Goal: Information Seeking & Learning: Find specific fact

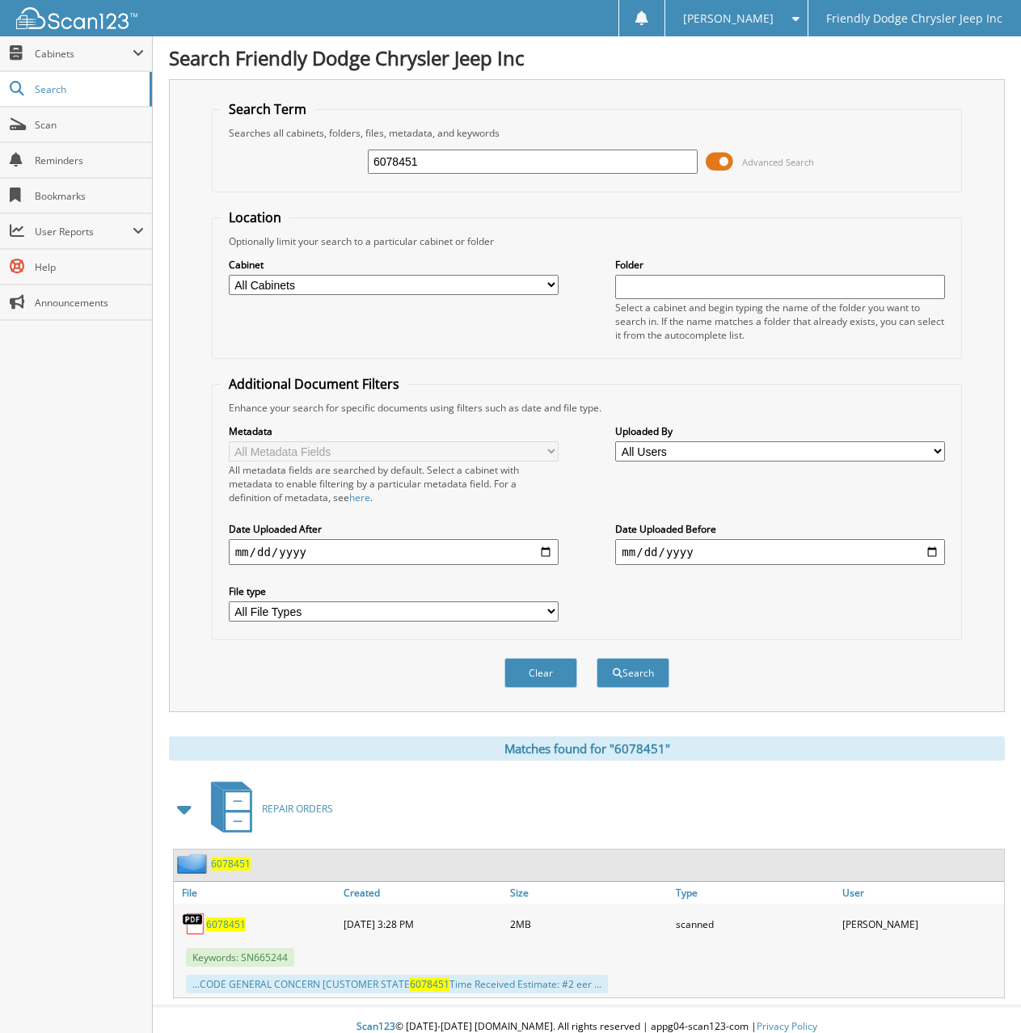
drag, startPoint x: 429, startPoint y: 159, endPoint x: 179, endPoint y: 163, distance: 250.6
click at [179, 163] on div "Search Term Searches all cabinets, folders, files, metadata, and keywords 60784…" at bounding box center [587, 395] width 836 height 633
type input "6073540"
click at [596, 658] on button "Search" at bounding box center [632, 673] width 73 height 30
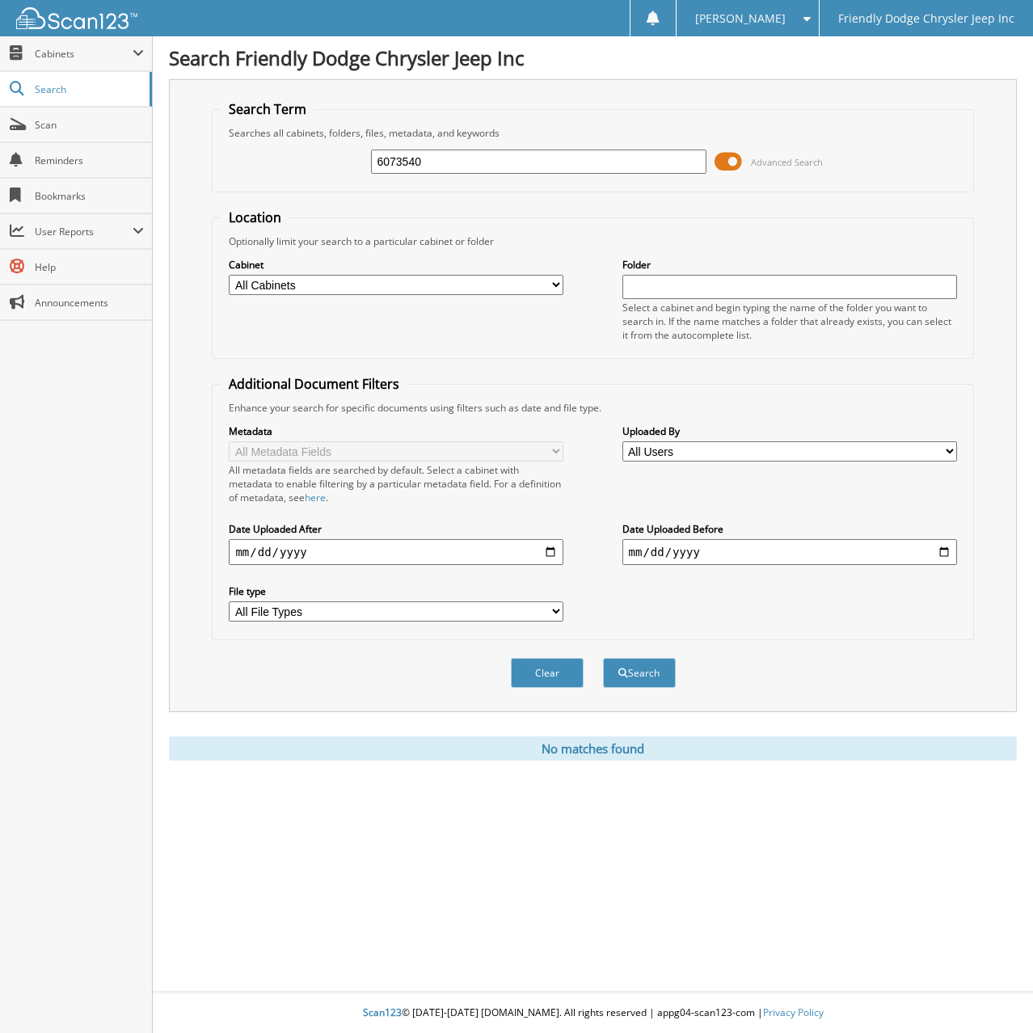
click at [99, 635] on div "Close Cabinets My Company Email Addresses Search Scan" at bounding box center [76, 534] width 153 height 996
drag, startPoint x: 440, startPoint y: 162, endPoint x: 209, endPoint y: 172, distance: 231.4
click at [209, 172] on div "Search Term Searches all cabinets, folders, files, metadata, and keywords 60735…" at bounding box center [593, 395] width 848 height 633
type input "6078673"
click at [603, 658] on button "Search" at bounding box center [639, 673] width 73 height 30
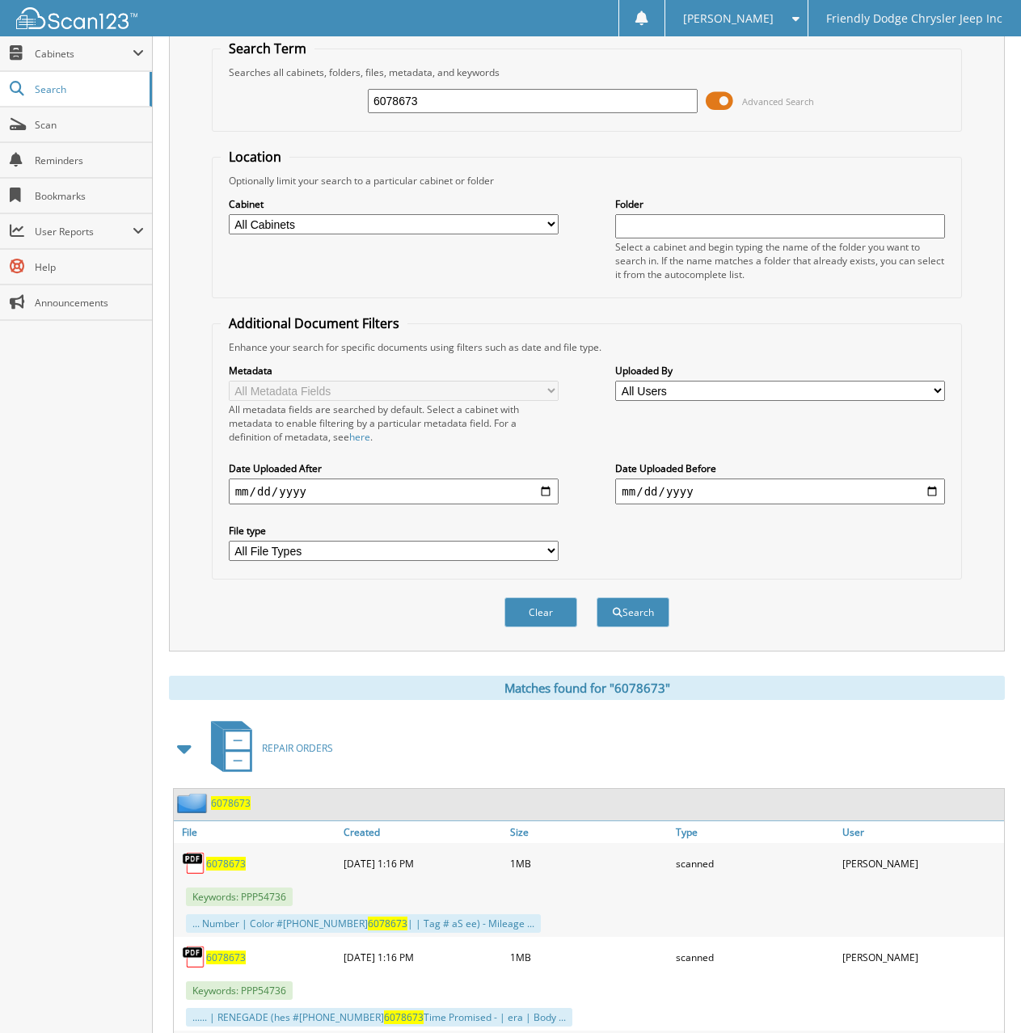
scroll to position [162, 0]
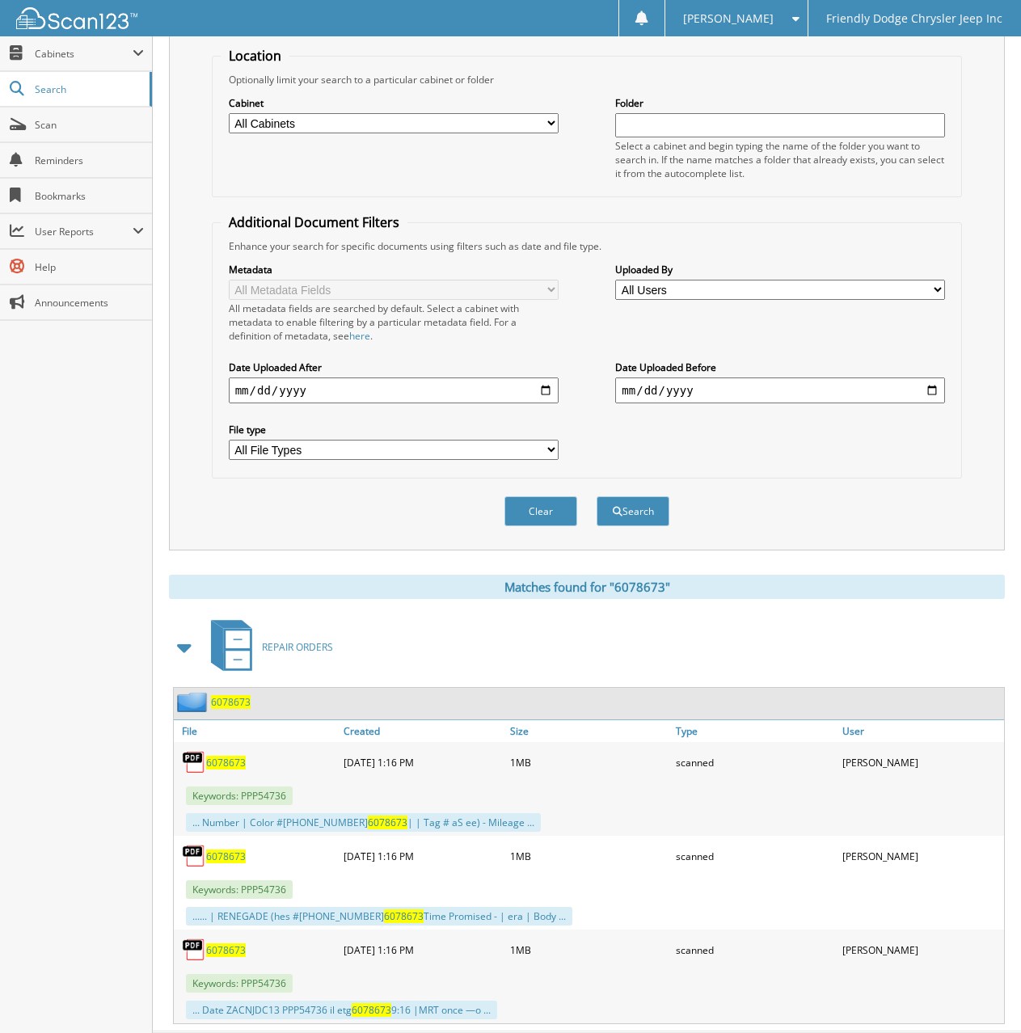
click at [224, 762] on span "6078673" at bounding box center [226, 763] width 40 height 14
